Goal: Information Seeking & Learning: Learn about a topic

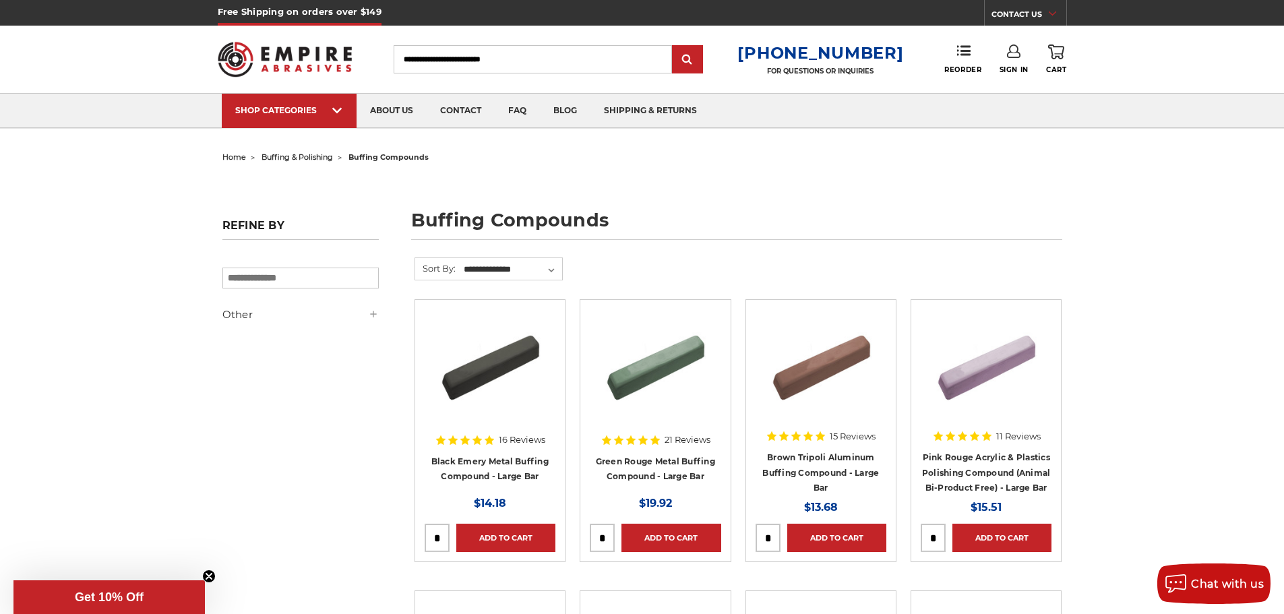
scroll to position [67, 0]
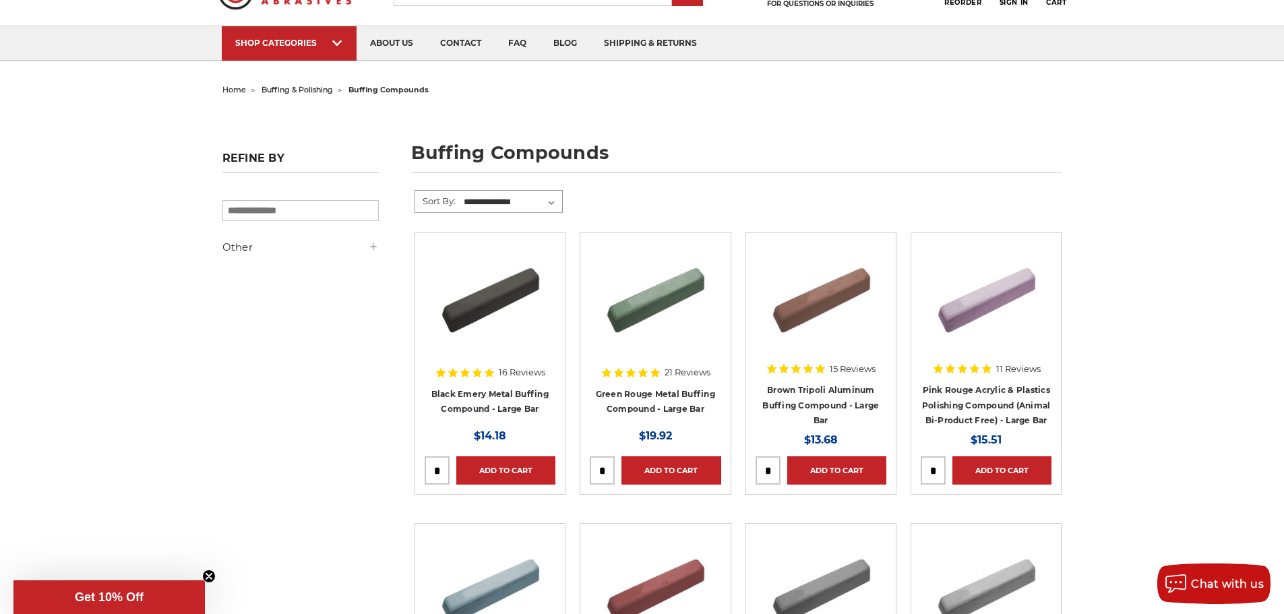
click at [553, 203] on select "**********" at bounding box center [512, 202] width 100 height 20
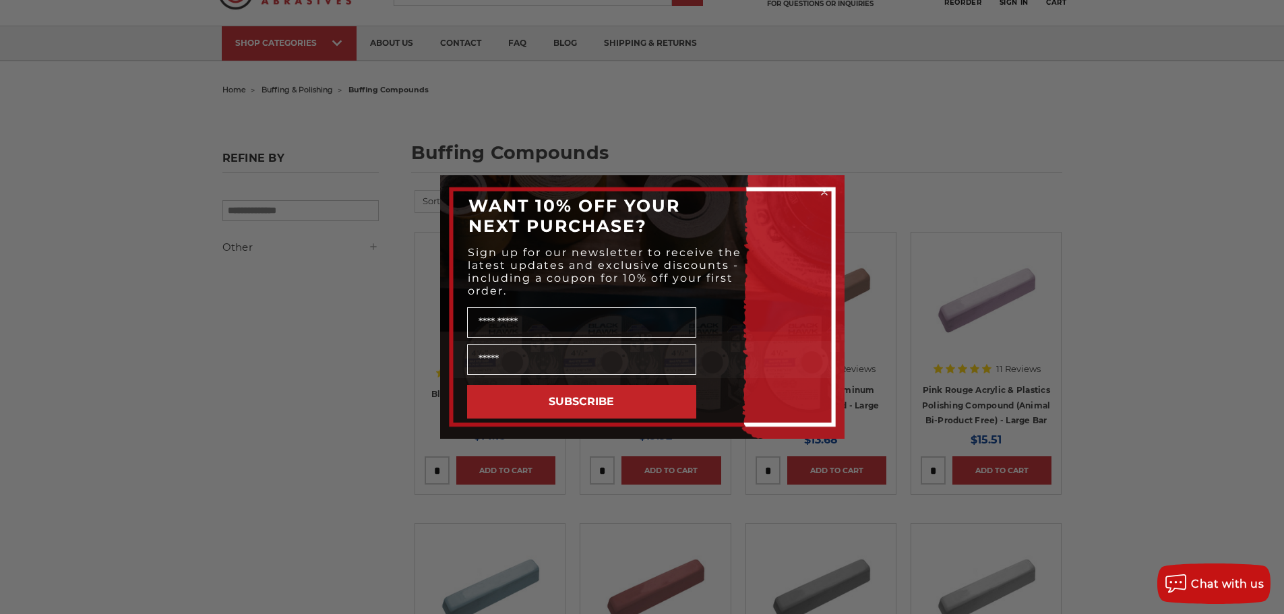
click at [826, 193] on icon "Close dialog" at bounding box center [824, 191] width 5 height 5
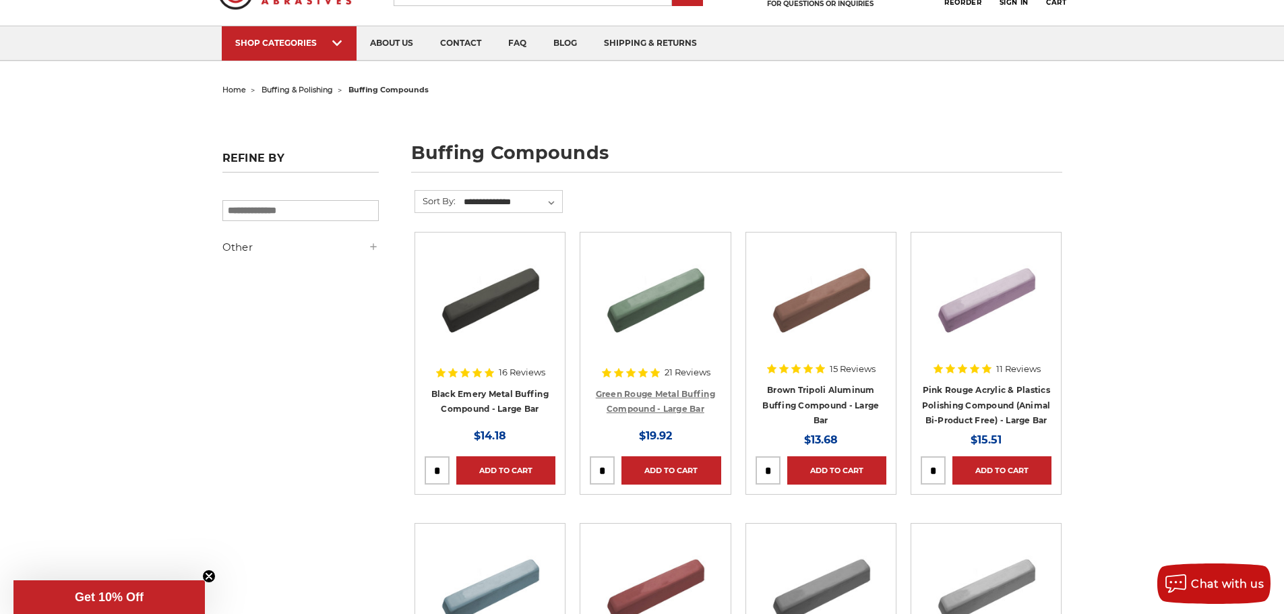
click at [665, 408] on link "Green Rouge Metal Buffing Compound - Large Bar" at bounding box center [655, 402] width 119 height 26
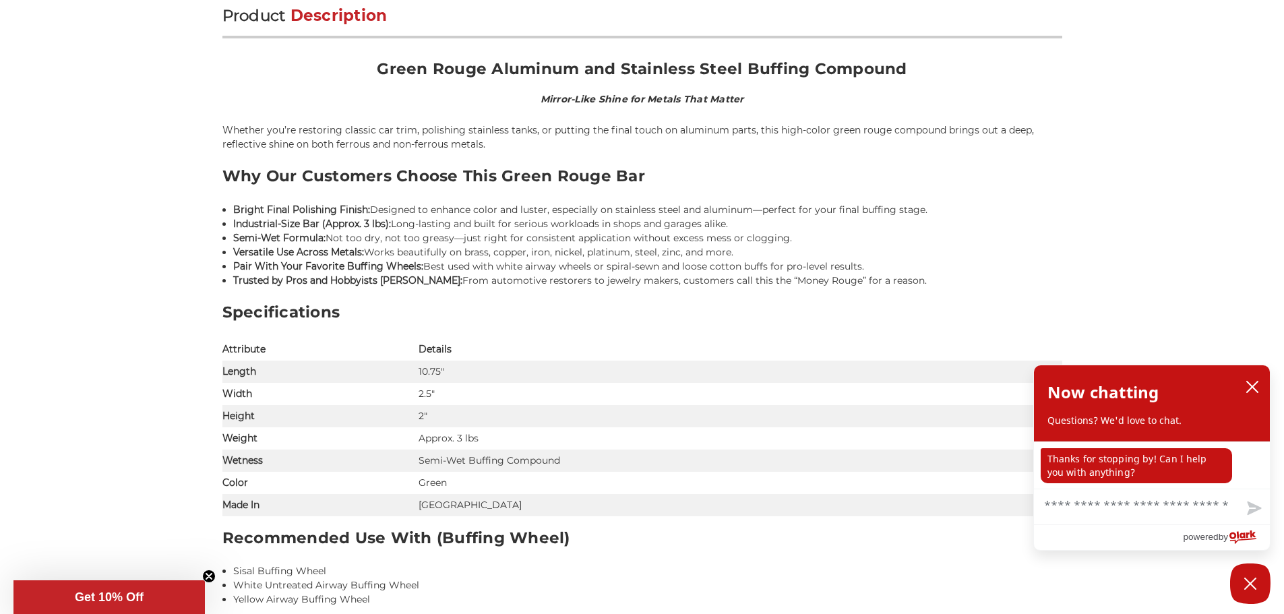
scroll to position [876, 0]
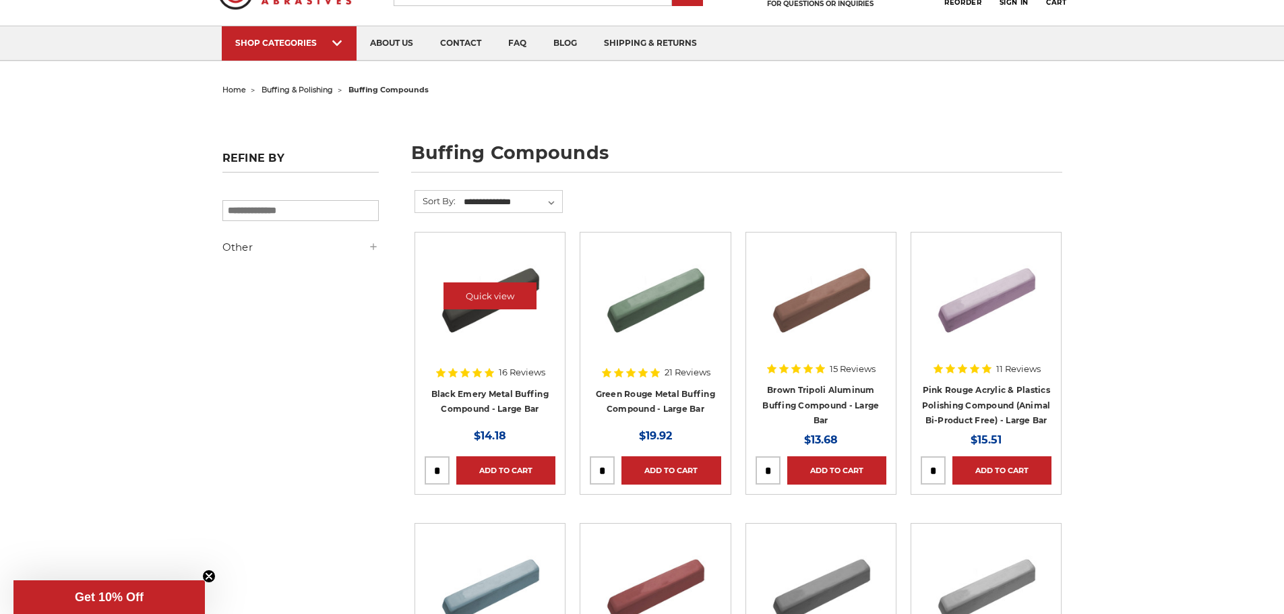
click at [475, 313] on img at bounding box center [490, 296] width 108 height 108
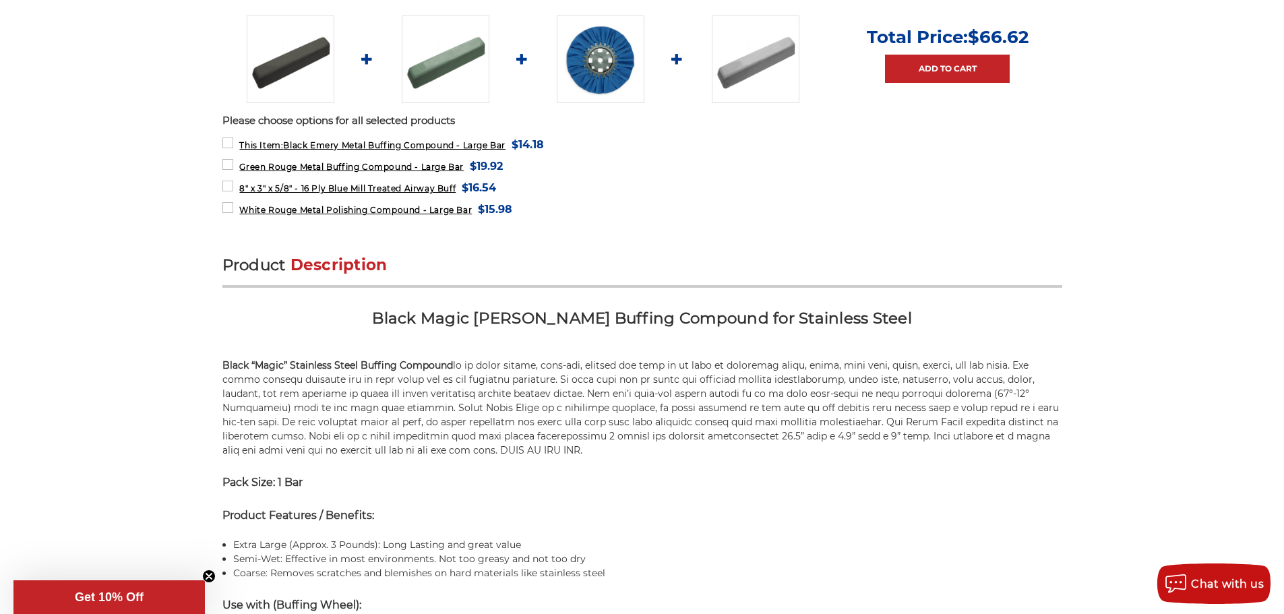
scroll to position [607, 0]
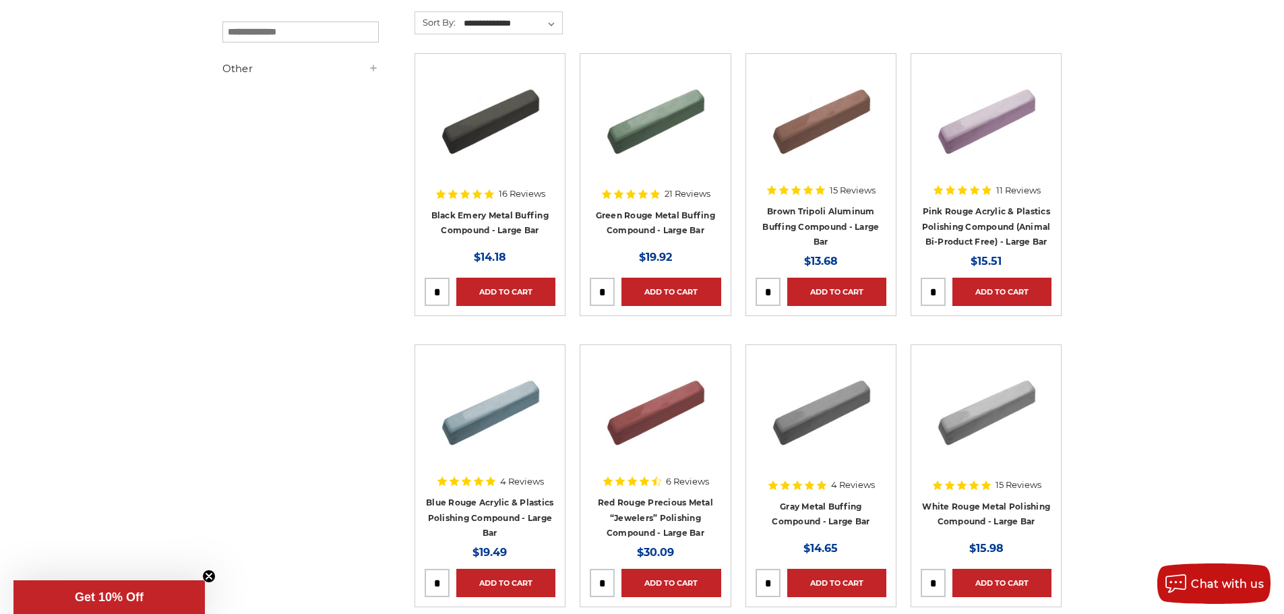
scroll to position [270, 0]
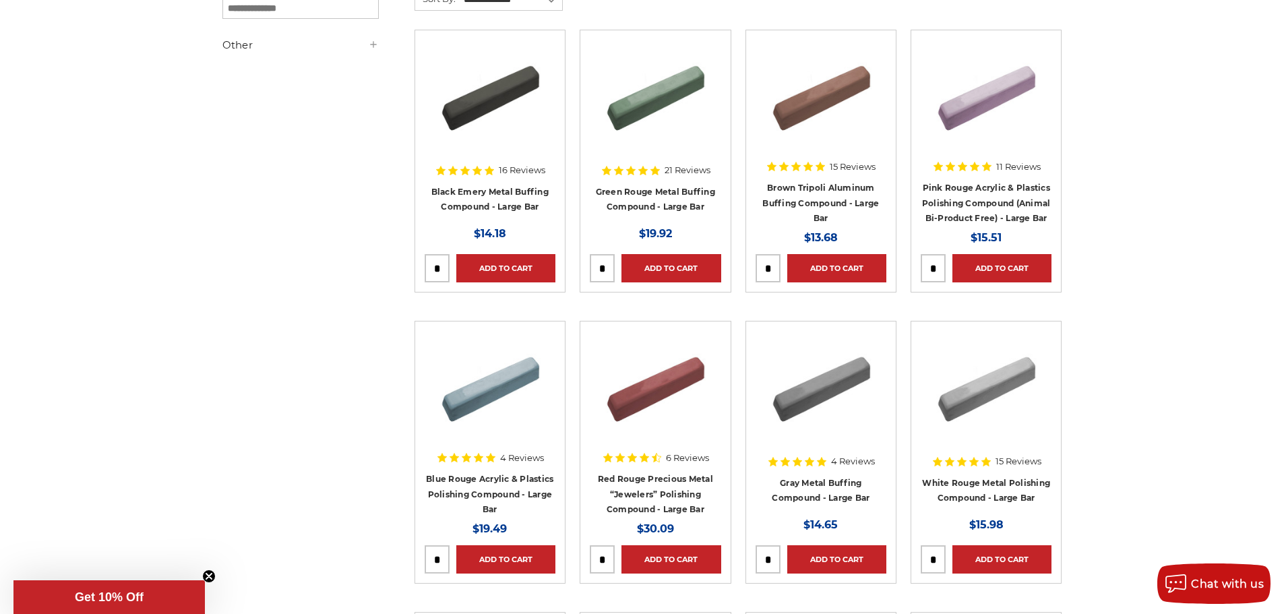
click at [1014, 490] on h4 "White Rouge Metal Polishing Compound - Large Bar" at bounding box center [986, 494] width 131 height 38
click at [1008, 481] on link "White Rouge Metal Polishing Compound - Large Bar" at bounding box center [986, 491] width 128 height 26
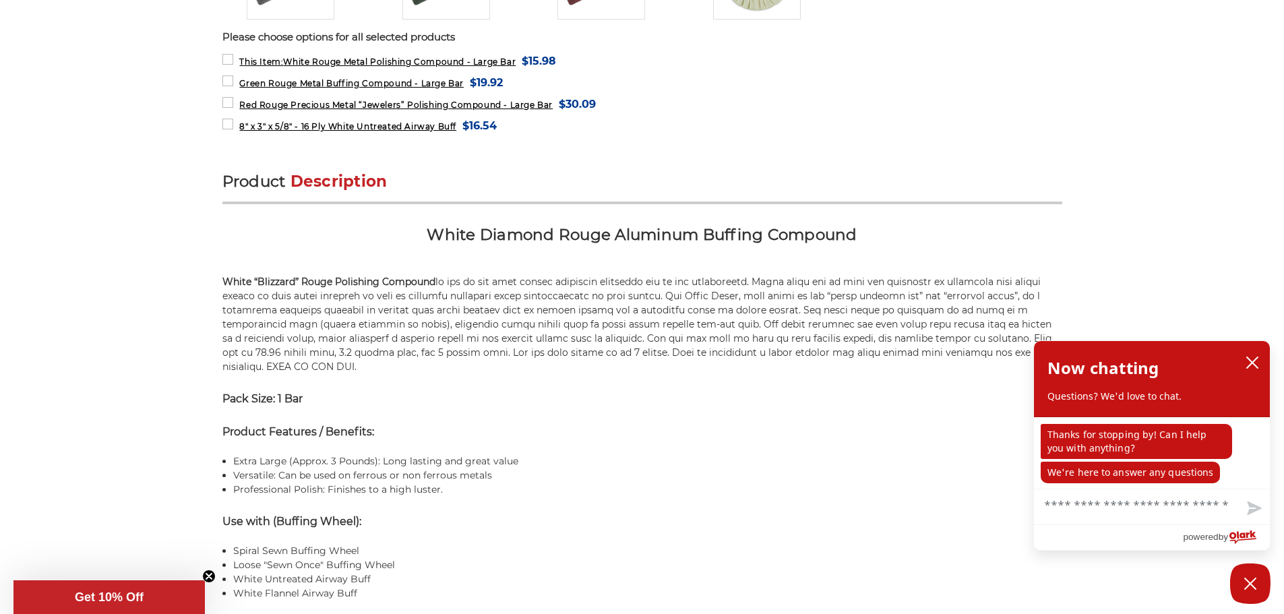
scroll to position [674, 0]
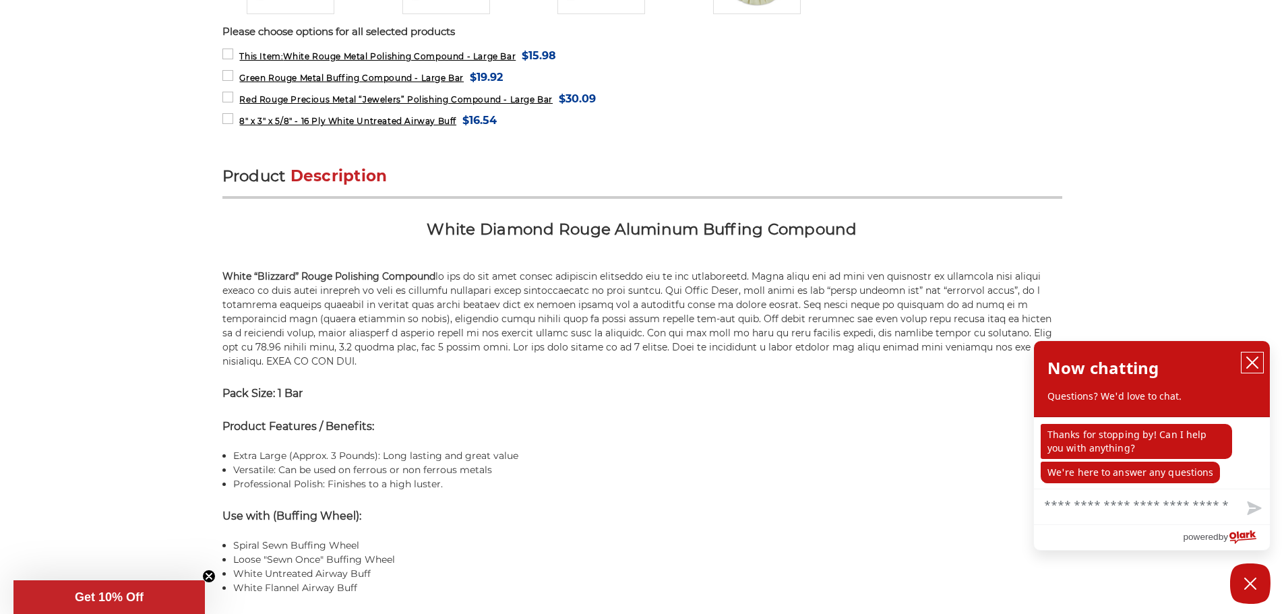
click at [1252, 362] on icon "close chatbox" at bounding box center [1252, 362] width 13 height 13
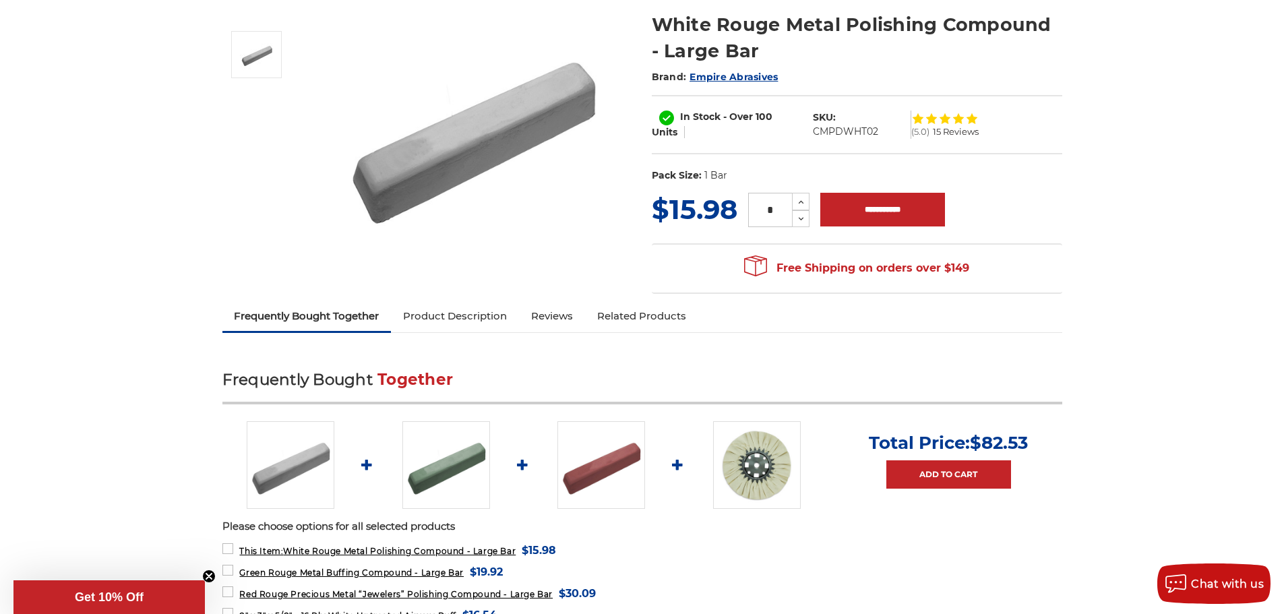
scroll to position [0, 0]
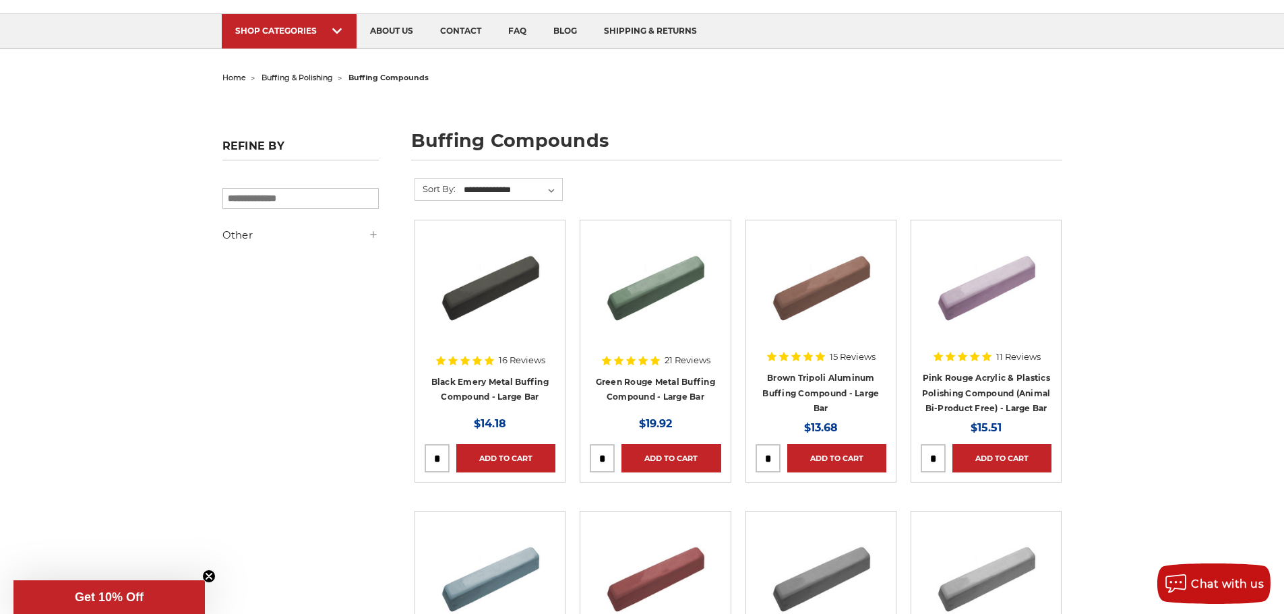
scroll to position [67, 0]
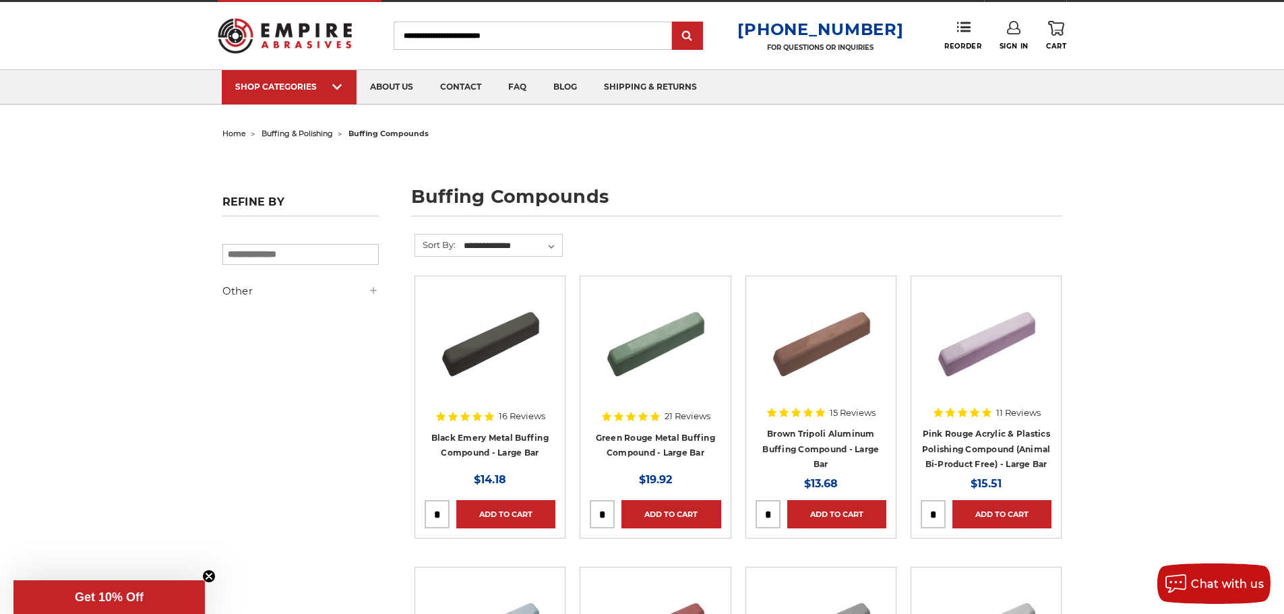
scroll to position [0, 0]
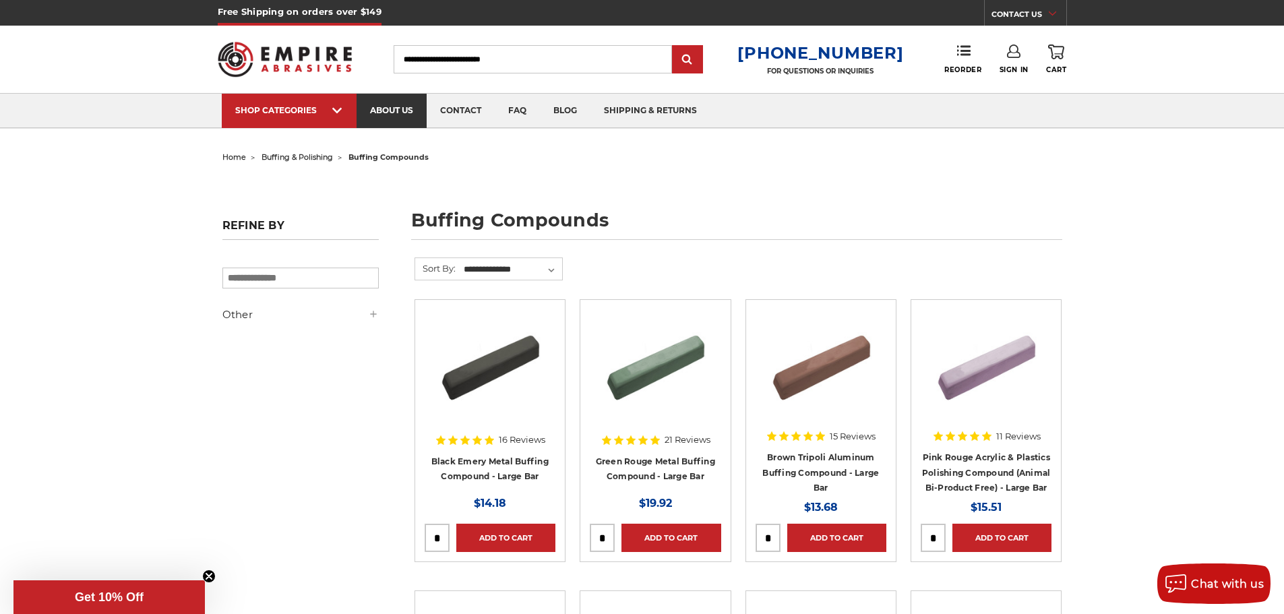
click at [394, 106] on link "about us" at bounding box center [392, 111] width 70 height 34
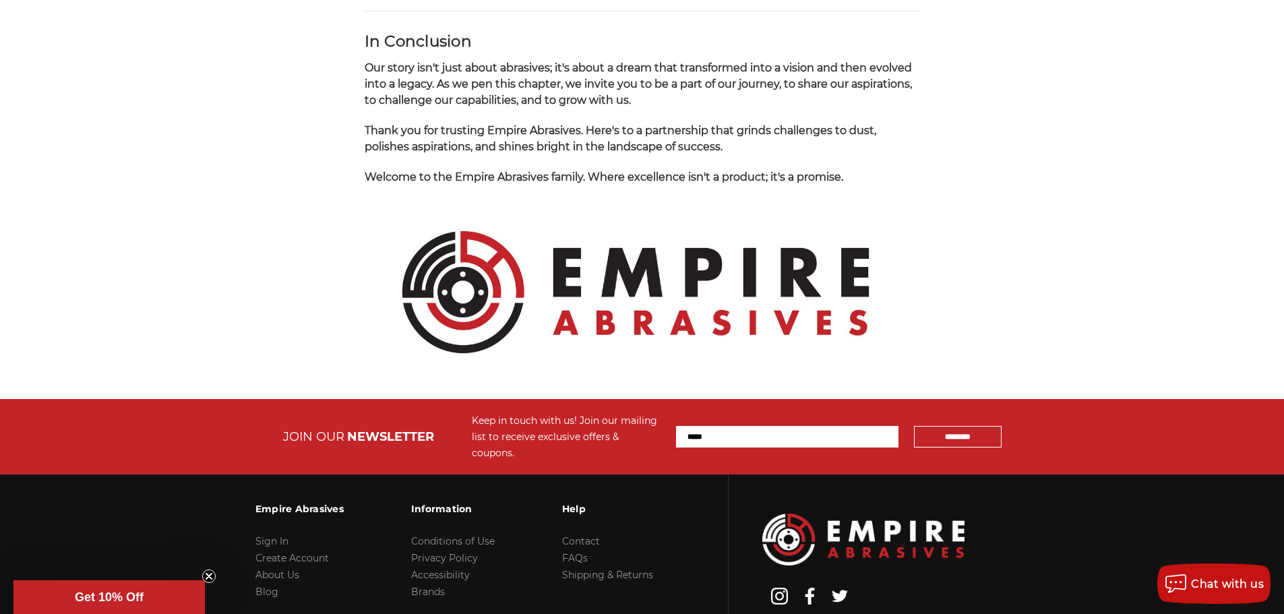
scroll to position [1415, 0]
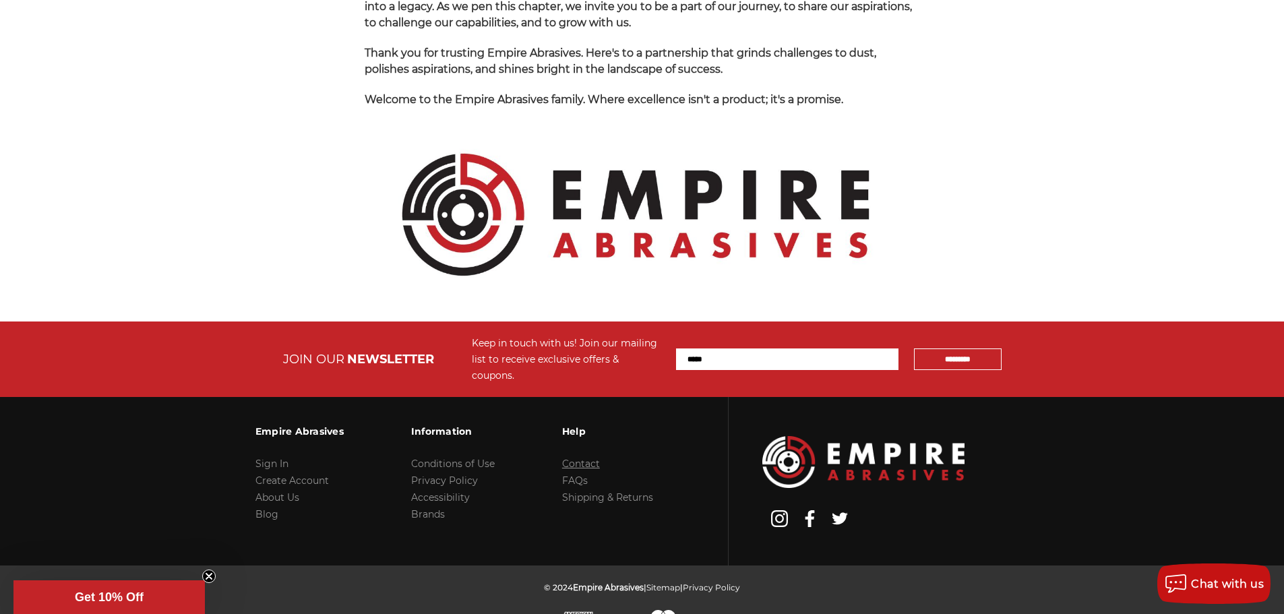
click at [574, 458] on link "Contact" at bounding box center [581, 464] width 38 height 12
